Goal: Find specific page/section: Find specific page/section

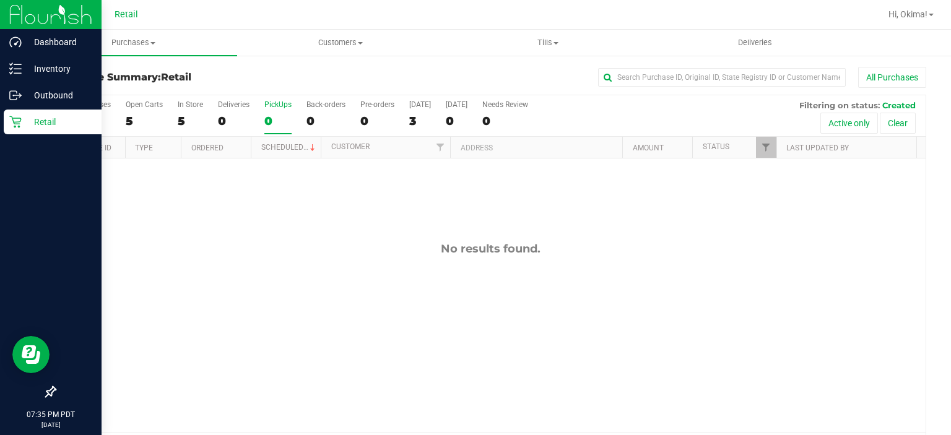
click at [26, 113] on div "Retail" at bounding box center [53, 122] width 98 height 25
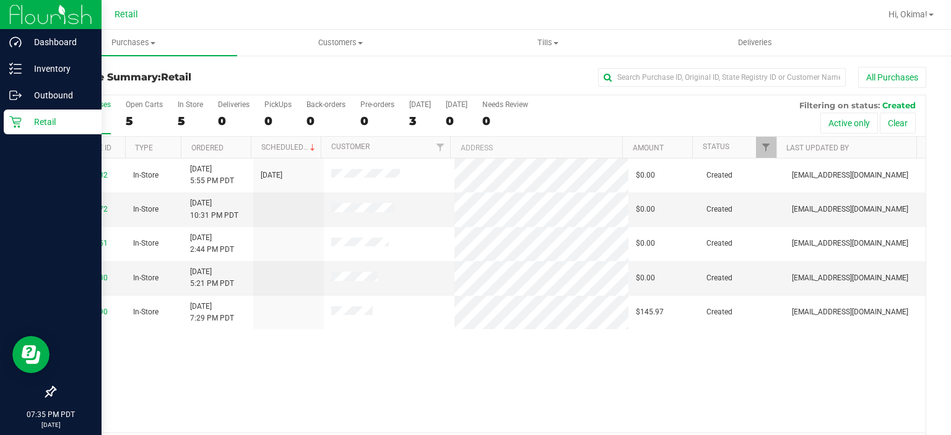
click at [23, 116] on p "Retail" at bounding box center [59, 122] width 74 height 15
click at [79, 93] on p "Outbound" at bounding box center [59, 95] width 74 height 15
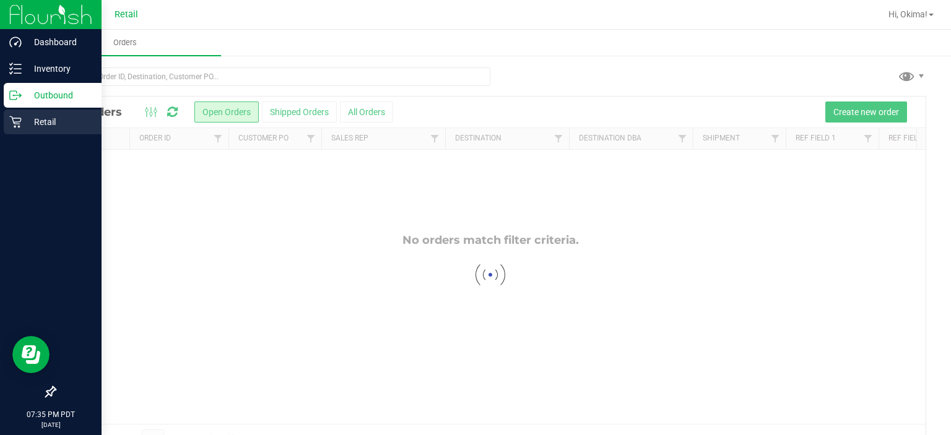
click at [59, 126] on p "Retail" at bounding box center [59, 122] width 74 height 15
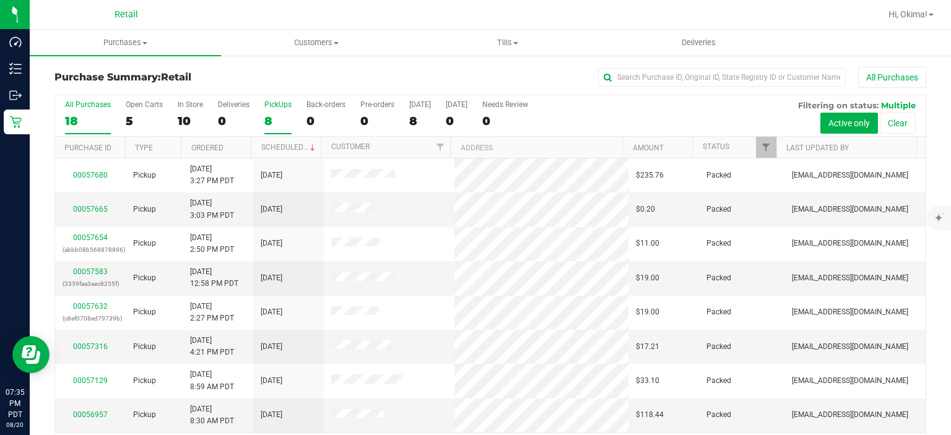
click at [278, 115] on div "8" at bounding box center [277, 121] width 27 height 14
click at [0, 0] on input "PickUps 8" at bounding box center [0, 0] width 0 height 0
click at [239, 149] on th "Ordered" at bounding box center [216, 148] width 70 height 22
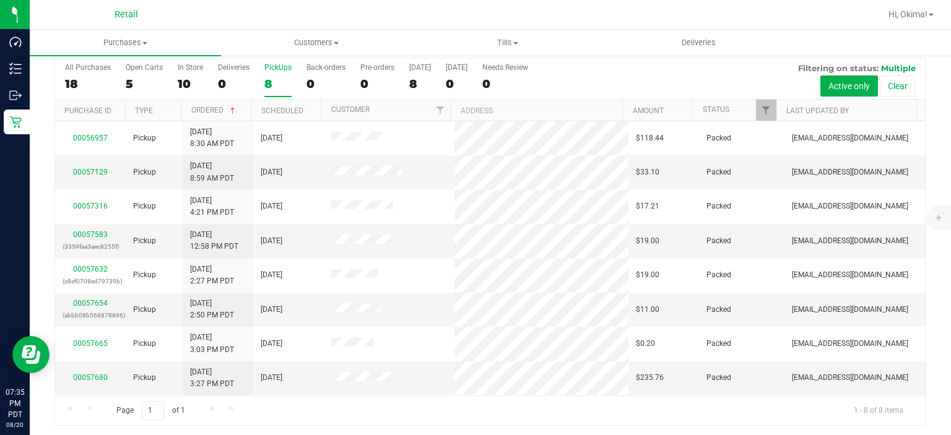
scroll to position [38, 0]
